Goal: Task Accomplishment & Management: Complete application form

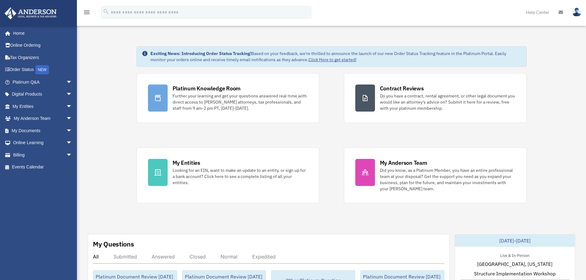
click at [66, 80] on span "arrow_drop_down" at bounding box center [72, 82] width 12 height 13
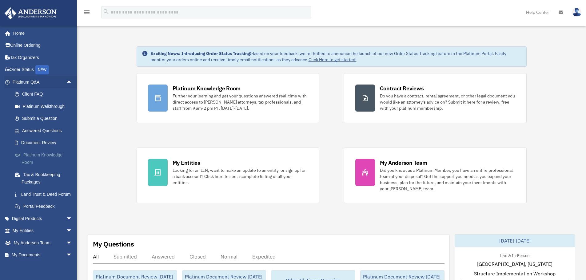
click at [43, 154] on link "Platinum Knowledge Room" at bounding box center [45, 159] width 73 height 20
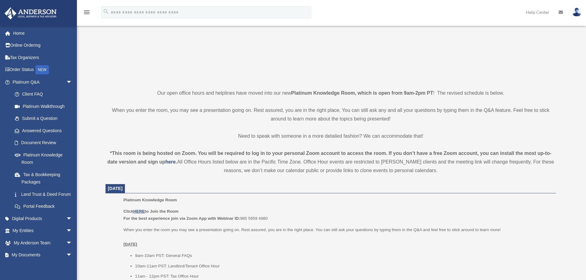
scroll to position [92, 0]
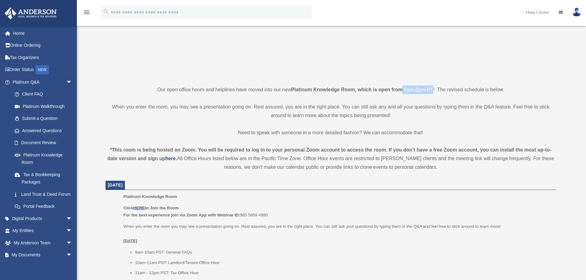
drag, startPoint x: 402, startPoint y: 89, endPoint x: 433, endPoint y: 91, distance: 30.8
click at [433, 91] on strong "Platinum Knowledge Room, which is open from 9am-2pm PT" at bounding box center [362, 89] width 142 height 5
click at [475, 59] on p at bounding box center [331, 23] width 451 height 107
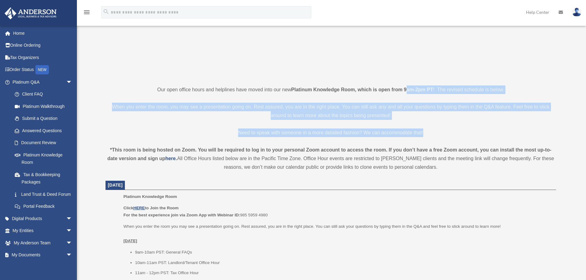
drag, startPoint x: 406, startPoint y: 89, endPoint x: 537, endPoint y: 126, distance: 135.6
click at [222, 120] on p "When you enter the room, you may see a presentation going on. Rest assured, you…" at bounding box center [331, 111] width 451 height 17
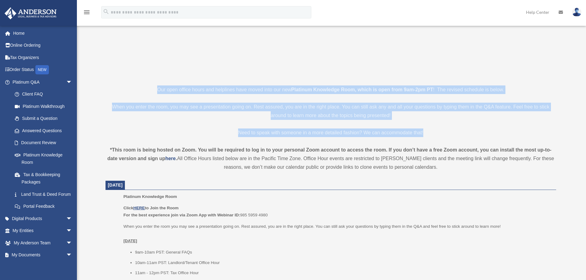
drag, startPoint x: 446, startPoint y: 130, endPoint x: 115, endPoint y: 86, distance: 334.6
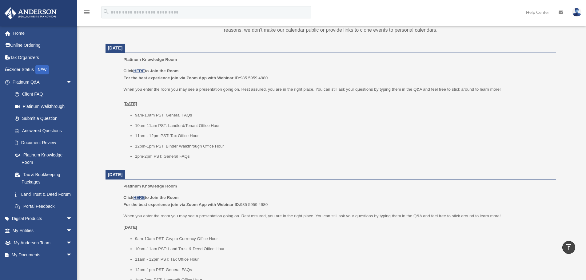
scroll to position [215, 0]
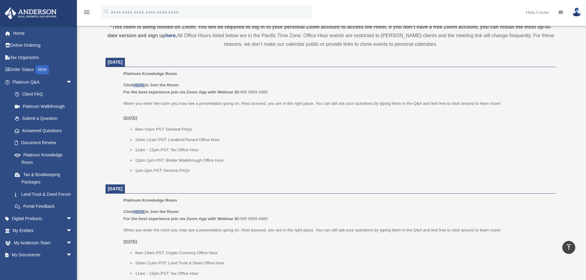
click at [394, 93] on p "Click HERE to Join the Room For the best experience join via Zoom App with Webi…" at bounding box center [337, 89] width 428 height 14
click at [362, 147] on li "11am - 12pm PST: Tax Office Hour" at bounding box center [343, 149] width 417 height 7
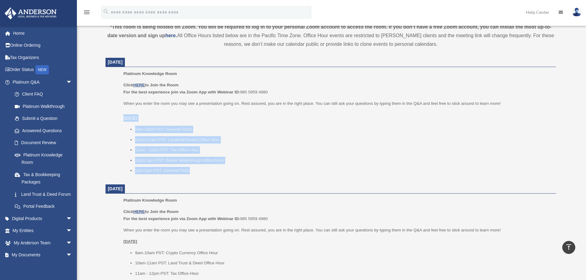
drag, startPoint x: 114, startPoint y: 119, endPoint x: 262, endPoint y: 177, distance: 158.9
click at [262, 177] on ul "Platinum Knowledge Room Click HERE to Join the Room For the best experience joi…" at bounding box center [331, 124] width 442 height 108
click at [415, 126] on li "9am-10am PST: General FAQs" at bounding box center [343, 129] width 417 height 7
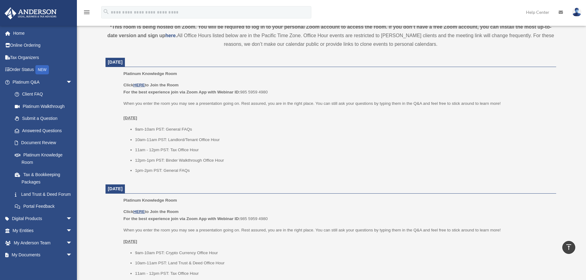
drag, startPoint x: 118, startPoint y: 114, endPoint x: 249, endPoint y: 190, distance: 151.9
click at [426, 148] on li "11am - 12pm PST: Tax Office Hour" at bounding box center [343, 149] width 417 height 7
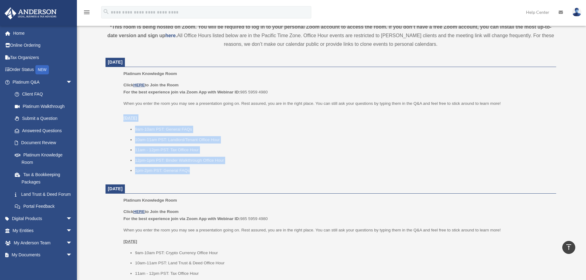
drag, startPoint x: 206, startPoint y: 170, endPoint x: 116, endPoint y: 117, distance: 105.1
click at [116, 117] on ul "Platinum Knowledge Room Click HERE to Join the Room For the best experience joi…" at bounding box center [331, 124] width 442 height 108
click at [287, 135] on ul "9am-10am PST: General FAQs 10am-11am PST: Landlord/Tenant Office Hour 11am - 12…" at bounding box center [337, 150] width 428 height 49
drag, startPoint x: 119, startPoint y: 119, endPoint x: 208, endPoint y: 177, distance: 106.3
click at [208, 177] on ul "Platinum Knowledge Room Click HERE to Join the Room For the best experience joi…" at bounding box center [331, 124] width 442 height 108
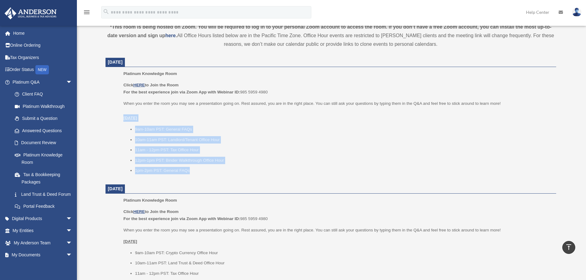
click at [316, 130] on li "9am-10am PST: General FAQs" at bounding box center [343, 129] width 417 height 7
drag, startPoint x: 119, startPoint y: 112, endPoint x: 212, endPoint y: 179, distance: 114.4
click at [336, 155] on ul "9am-10am PST: General FAQs 10am-11am PST: Landlord/Tenant Office Hour 11am - 12…" at bounding box center [337, 150] width 428 height 49
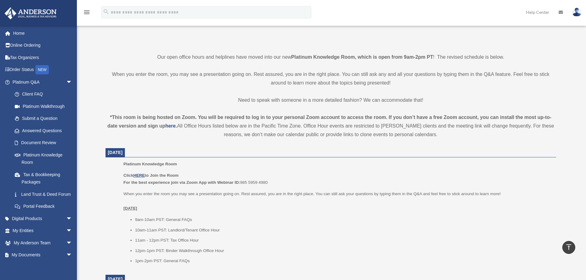
scroll to position [185, 0]
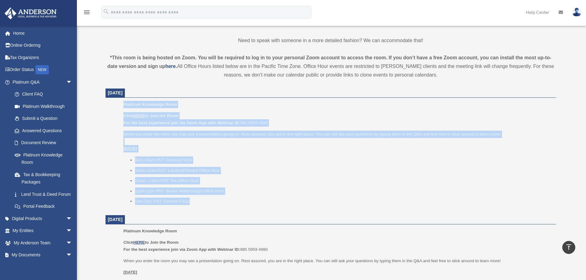
drag, startPoint x: 121, startPoint y: 102, endPoint x: 253, endPoint y: 200, distance: 164.1
click at [253, 200] on ul "Platinum Knowledge Room Click HERE to Join the Room For the best experience joi…" at bounding box center [331, 155] width 442 height 108
click at [374, 152] on p "When you enter the room you may see a presentation going on. Rest assured, you …" at bounding box center [337, 142] width 428 height 22
drag, startPoint x: 121, startPoint y: 104, endPoint x: 261, endPoint y: 206, distance: 173.1
click at [261, 206] on ul "Platinum Knowledge Room Click HERE to Join the Room For the best experience joi…" at bounding box center [331, 155] width 442 height 108
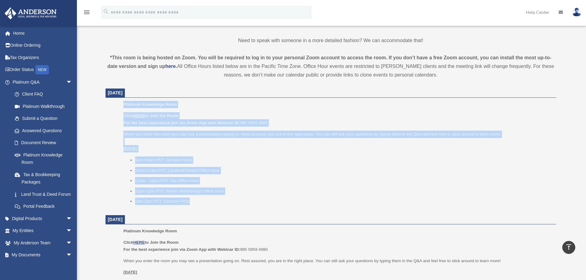
click at [358, 154] on div "Click HERE to Join the Room For the best experience join via Zoom App with Webi…" at bounding box center [337, 158] width 428 height 93
drag, startPoint x: 123, startPoint y: 101, endPoint x: 265, endPoint y: 197, distance: 170.9
click at [265, 197] on div "Platinum Knowledge Room Click HERE to Join the Room For the best experience joi…" at bounding box center [337, 155] width 428 height 108
click at [329, 148] on p "When you enter the room you may see a presentation going on. Rest assured, you …" at bounding box center [337, 142] width 428 height 22
drag, startPoint x: 213, startPoint y: 202, endPoint x: 113, endPoint y: 105, distance: 139.5
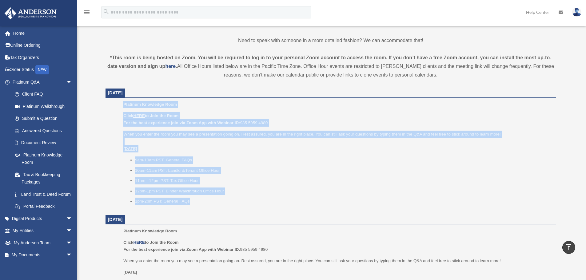
click at [113, 105] on ul "Platinum Knowledge Room Click HERE to Join the Room For the best experience joi…" at bounding box center [331, 155] width 442 height 108
click at [413, 157] on li "9am-10am PST: General FAQs" at bounding box center [343, 160] width 417 height 7
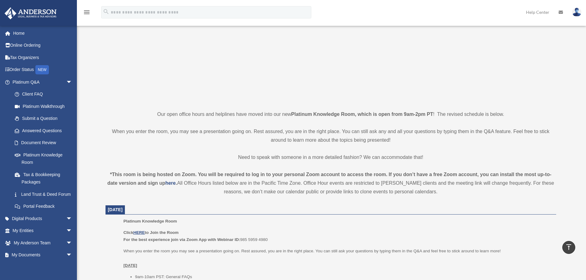
scroll to position [0, 0]
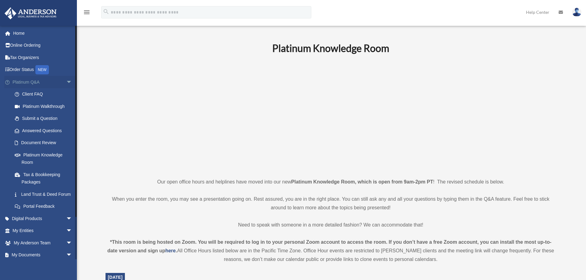
click at [66, 80] on span "arrow_drop_down" at bounding box center [72, 82] width 12 height 13
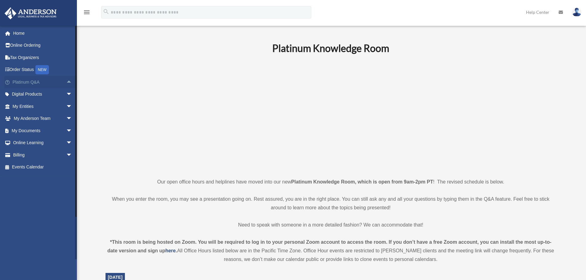
click at [66, 80] on span "arrow_drop_up" at bounding box center [72, 82] width 12 height 13
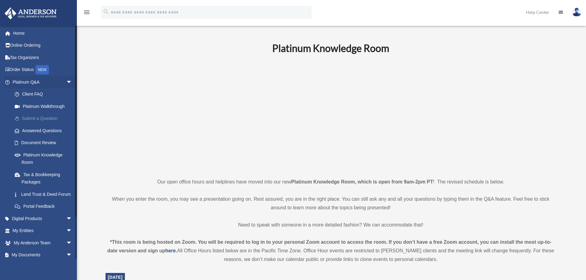
click at [38, 117] on link "Submit a Question" at bounding box center [45, 119] width 73 height 12
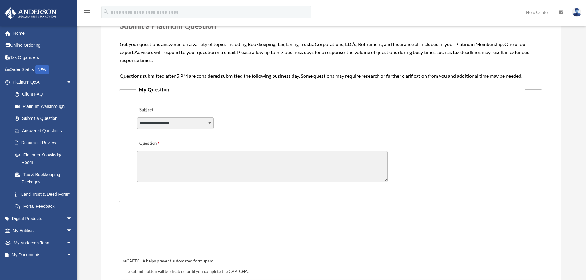
scroll to position [92, 0]
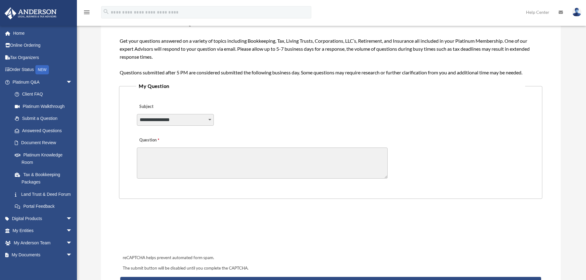
click at [199, 121] on select "**********" at bounding box center [175, 120] width 77 height 12
click at [273, 156] on textarea "Question" at bounding box center [262, 163] width 251 height 31
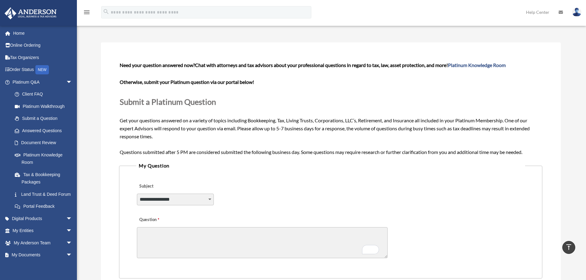
scroll to position [0, 0]
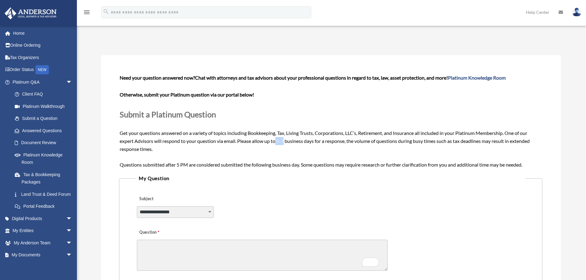
drag, startPoint x: 277, startPoint y: 140, endPoint x: 285, endPoint y: 141, distance: 7.8
click at [285, 141] on span "Need your question answered now? Chat with attorneys and tax advisors about you…" at bounding box center [331, 121] width 422 height 93
click at [280, 150] on div "Need your question answered now? Chat with attorneys and tax advisors about you…" at bounding box center [331, 121] width 422 height 95
drag, startPoint x: 279, startPoint y: 140, endPoint x: 286, endPoint y: 140, distance: 6.8
click at [286, 140] on span "Need your question answered now? Chat with attorneys and tax advisors about you…" at bounding box center [331, 121] width 422 height 93
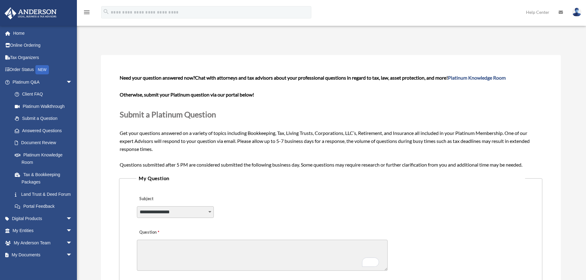
click at [317, 154] on div "Need your question answered now? Chat with attorneys and tax advisors about you…" at bounding box center [331, 121] width 422 height 95
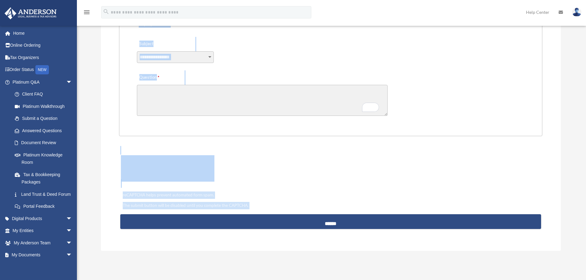
scroll to position [168, 0]
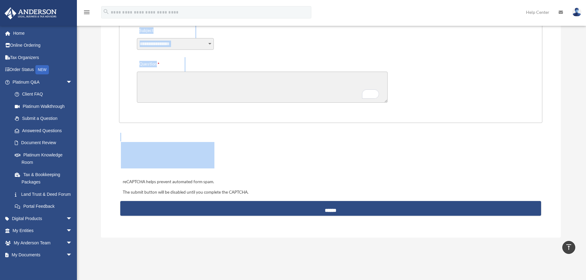
drag, startPoint x: 118, startPoint y: 76, endPoint x: 402, endPoint y: 169, distance: 298.4
click at [402, 169] on div "**********" at bounding box center [331, 62] width 460 height 351
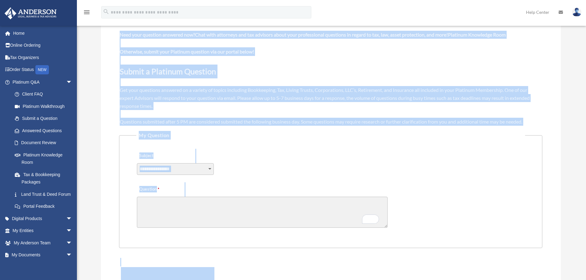
scroll to position [0, 0]
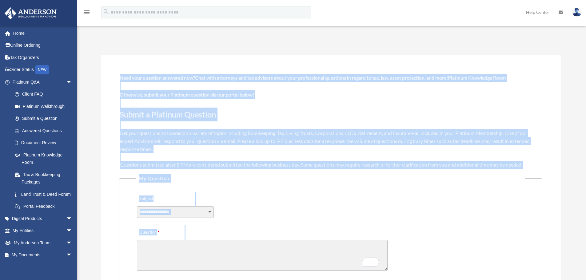
click at [318, 38] on div "Submit A Question date_range Published on Last updated June 7, 2024 May 11, 202…" at bounding box center [330, 232] width 469 height 397
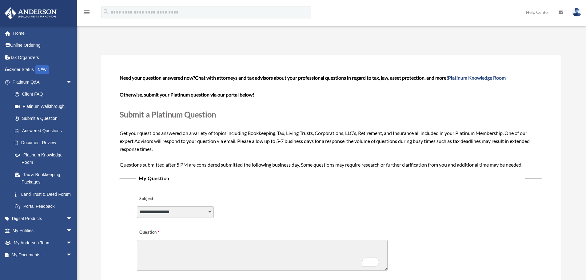
click at [317, 46] on div "Submit A Question date_range Published on Last updated June 7, 2024 May 11, 202…" at bounding box center [330, 232] width 469 height 397
click at [348, 38] on div "Submit A Question date_range Published on Last updated June 7, 2024 May 11, 202…" at bounding box center [330, 232] width 469 height 397
click at [353, 38] on div "Submit A Question date_range Published on Last updated June 7, 2024 May 11, 202…" at bounding box center [330, 232] width 469 height 397
click at [303, 43] on div "Submit A Question date_range Published on Last updated June 7, 2024 May 11, 202…" at bounding box center [330, 232] width 469 height 397
click at [344, 36] on div "Submit A Question date_range Published on Last updated June 7, 2024 May 11, 202…" at bounding box center [330, 232] width 469 height 397
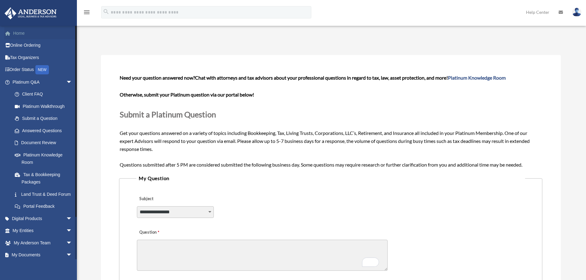
click at [23, 33] on link "Home" at bounding box center [42, 33] width 77 height 12
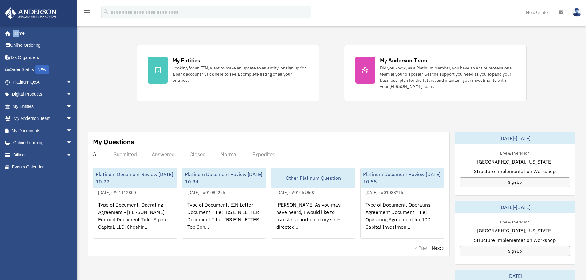
scroll to position [123, 0]
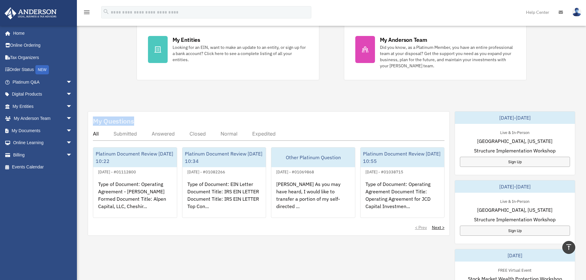
drag, startPoint x: 92, startPoint y: 119, endPoint x: 140, endPoint y: 121, distance: 48.0
click at [140, 121] on div "My Questions All Submitted Answered Closed Normal Expedited Platinum Document R…" at bounding box center [269, 173] width 362 height 125
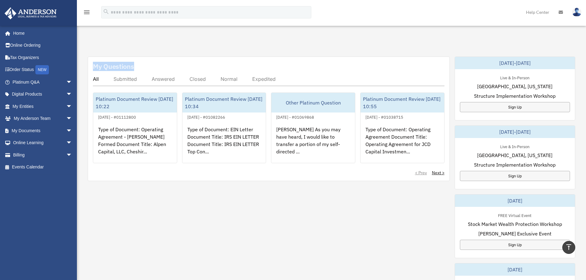
scroll to position [185, 0]
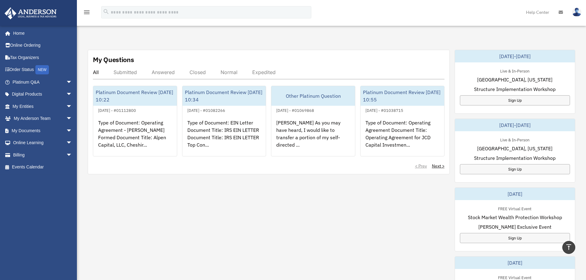
click at [95, 72] on div "All" at bounding box center [96, 72] width 6 height 6
click at [66, 82] on span "arrow_drop_down" at bounding box center [72, 82] width 12 height 13
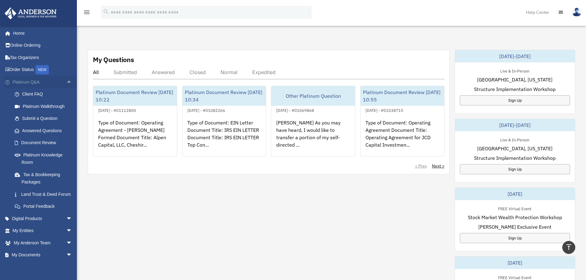
click at [66, 82] on span "arrow_drop_up" at bounding box center [72, 82] width 12 height 13
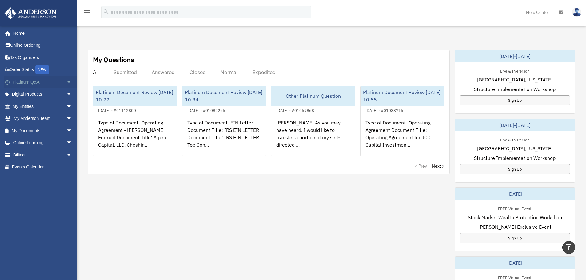
click at [66, 81] on span "arrow_drop_down" at bounding box center [72, 82] width 12 height 13
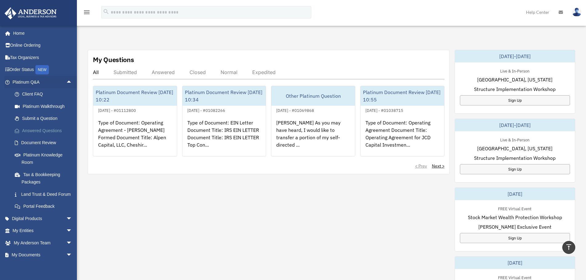
click at [44, 131] on link "Answered Questions" at bounding box center [45, 131] width 73 height 12
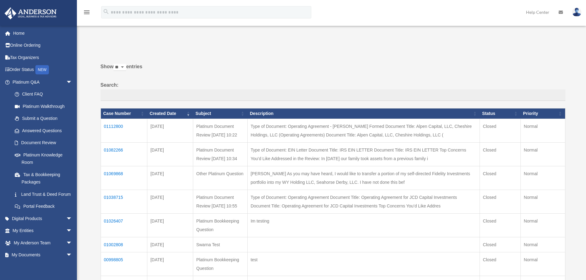
click at [383, 62] on div "Show ** ** ** *** entries Search: Case Number Created Date Subject Description …" at bounding box center [333, 216] width 465 height 315
click at [41, 142] on link "Document Review" at bounding box center [45, 143] width 73 height 12
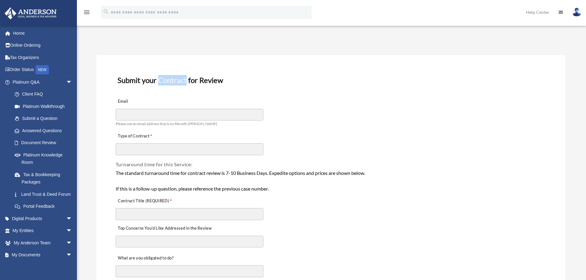
drag, startPoint x: 158, startPoint y: 78, endPoint x: 187, endPoint y: 82, distance: 29.3
click at [187, 82] on h3 "Submit your Contract for Review" at bounding box center [331, 80] width 432 height 13
click at [374, 99] on div "Email Please use an email address that is on file with [PERSON_NAME]" at bounding box center [331, 111] width 432 height 34
drag, startPoint x: 117, startPoint y: 77, endPoint x: 244, endPoint y: 80, distance: 127.1
click at [244, 80] on h3 "Submit your Contract for Review" at bounding box center [331, 80] width 432 height 13
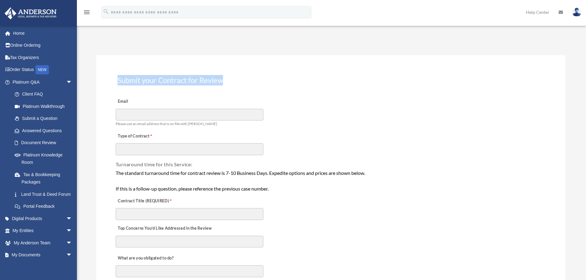
click at [159, 82] on h3 "Submit your Contract for Review" at bounding box center [331, 80] width 432 height 13
drag, startPoint x: 117, startPoint y: 81, endPoint x: 227, endPoint y: 85, distance: 110.8
click at [227, 85] on h3 "Submit your Contract for Review" at bounding box center [331, 80] width 432 height 13
click at [286, 80] on h3 "Submit your Contract for Review" at bounding box center [331, 80] width 432 height 13
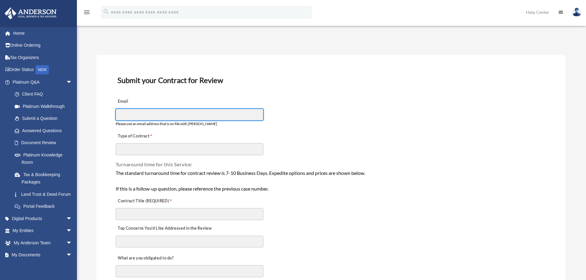
click at [154, 114] on input "Email" at bounding box center [190, 115] width 148 height 12
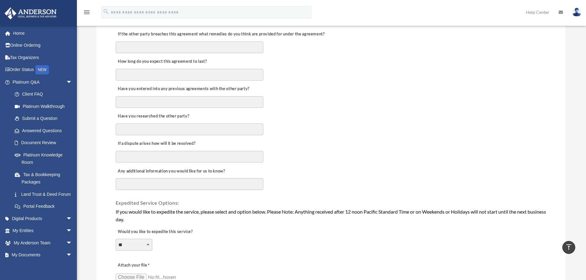
scroll to position [431, 0]
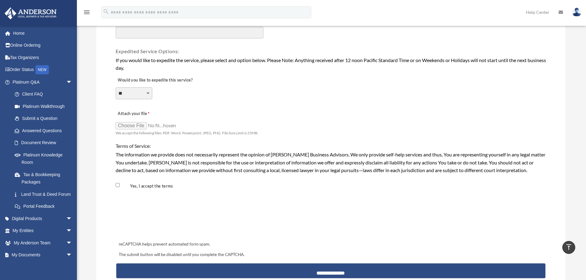
click at [147, 92] on select "**********" at bounding box center [134, 93] width 37 height 12
click at [416, 107] on div "Attach your file We accept the following files: PDF, Word, Powerpoint, JPEG, PN…" at bounding box center [331, 121] width 432 height 31
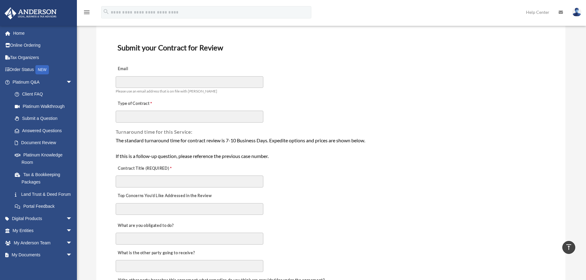
scroll to position [0, 0]
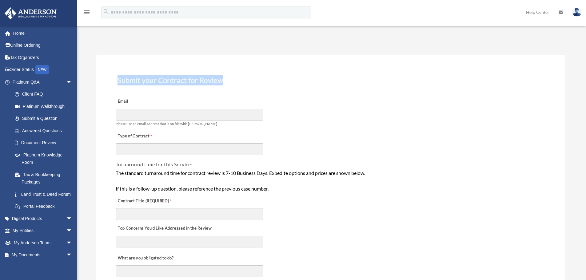
drag, startPoint x: 113, startPoint y: 80, endPoint x: 234, endPoint y: 82, distance: 120.9
click at [234, 82] on h3 "Submit your Contract for Review" at bounding box center [331, 80] width 432 height 13
drag, startPoint x: 116, startPoint y: 79, endPoint x: 231, endPoint y: 82, distance: 115.4
click at [231, 82] on h3 "Submit your Contract for Review" at bounding box center [331, 80] width 432 height 13
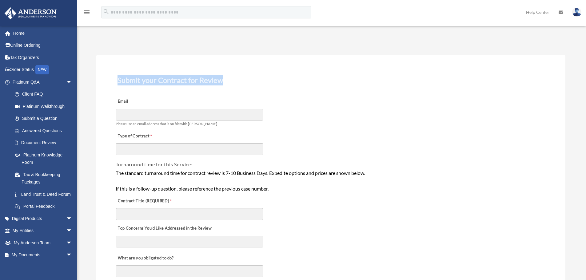
click at [231, 82] on h3 "Submit your Contract for Review" at bounding box center [331, 80] width 432 height 13
drag, startPoint x: 119, startPoint y: 76, endPoint x: 227, endPoint y: 79, distance: 108.0
click at [227, 79] on h3 "Submit your Contract for Review" at bounding box center [331, 80] width 432 height 13
click at [231, 83] on h3 "Submit your Contract for Review" at bounding box center [331, 80] width 432 height 13
drag, startPoint x: 117, startPoint y: 79, endPoint x: 235, endPoint y: 86, distance: 118.4
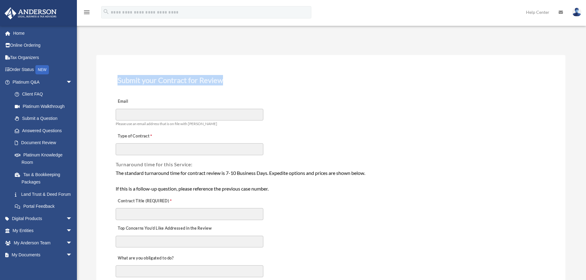
click at [235, 86] on h3 "Submit your Contract for Review" at bounding box center [331, 80] width 432 height 13
click at [179, 79] on h3 "Submit your Contract for Review" at bounding box center [331, 80] width 432 height 13
drag, startPoint x: 118, startPoint y: 77, endPoint x: 246, endPoint y: 77, distance: 128.0
click at [246, 77] on h3 "Submit your Contract for Review" at bounding box center [331, 80] width 432 height 13
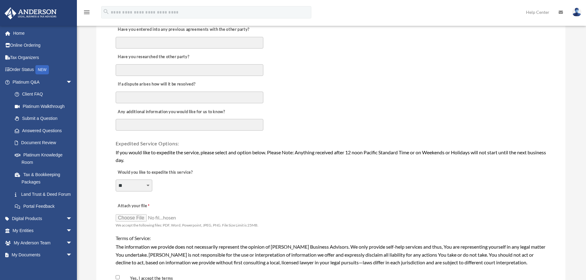
scroll to position [492, 0]
